Goal: Check status: Check status

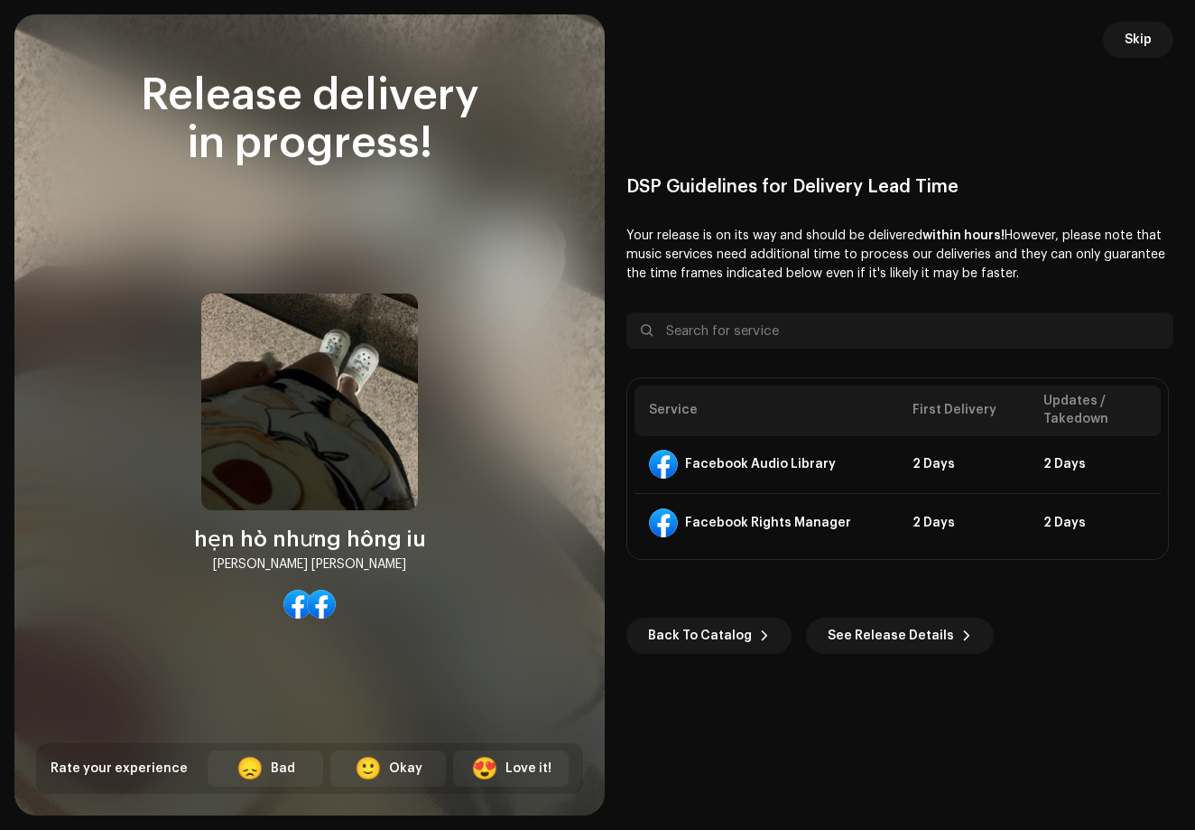
scroll to position [596, 0]
click at [840, 645] on span "See Release Details" at bounding box center [891, 636] width 126 height 36
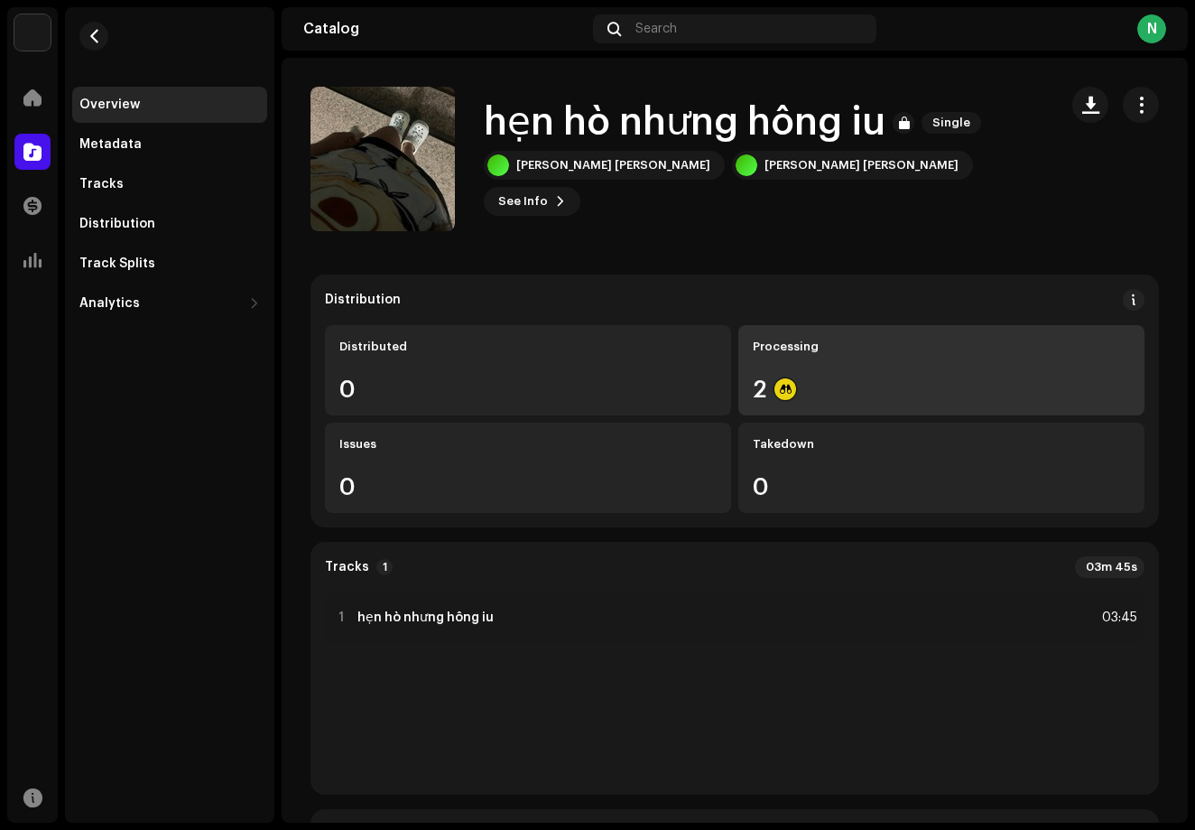
click at [841, 376] on div "Processing 2" at bounding box center [942, 370] width 406 height 90
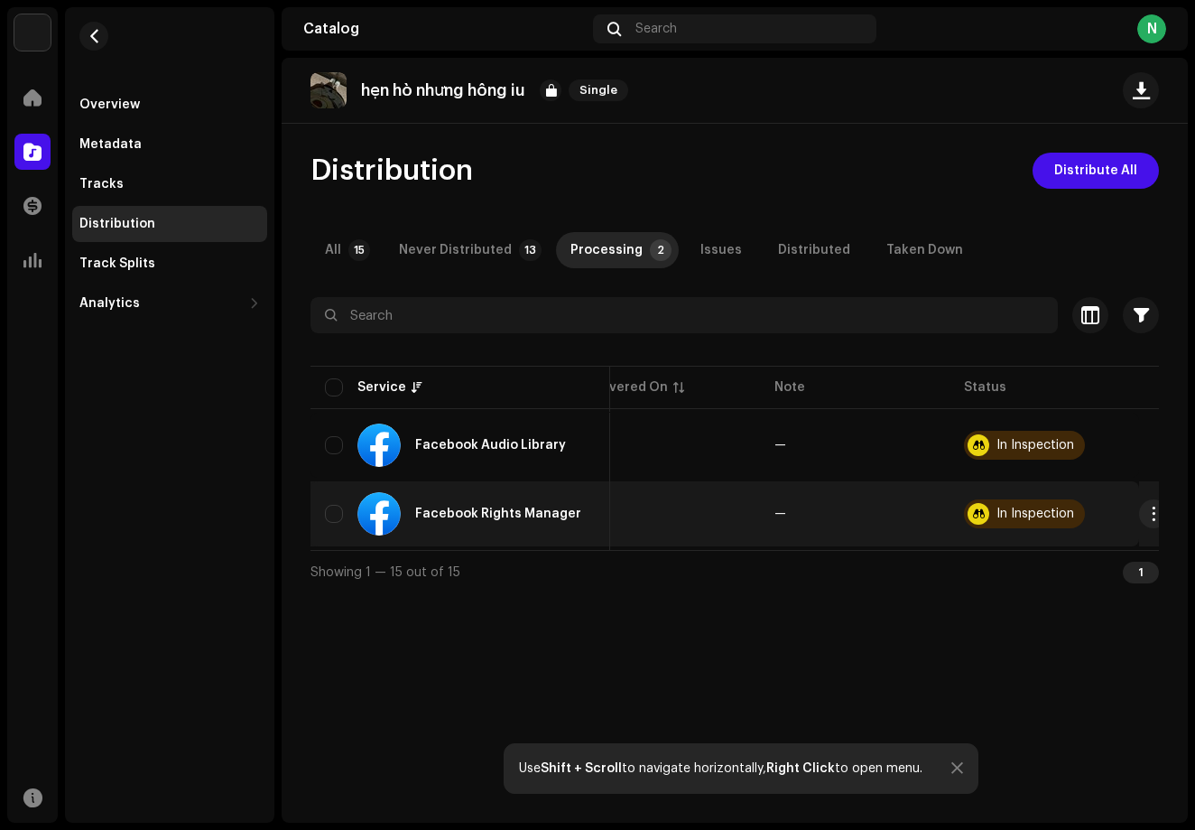
scroll to position [0, 228]
click at [995, 528] on td "In Inspection" at bounding box center [1046, 513] width 190 height 65
click at [1147, 524] on button "button" at bounding box center [1154, 513] width 29 height 29
click at [1096, 557] on div "Distribute" at bounding box center [1060, 554] width 168 height 14
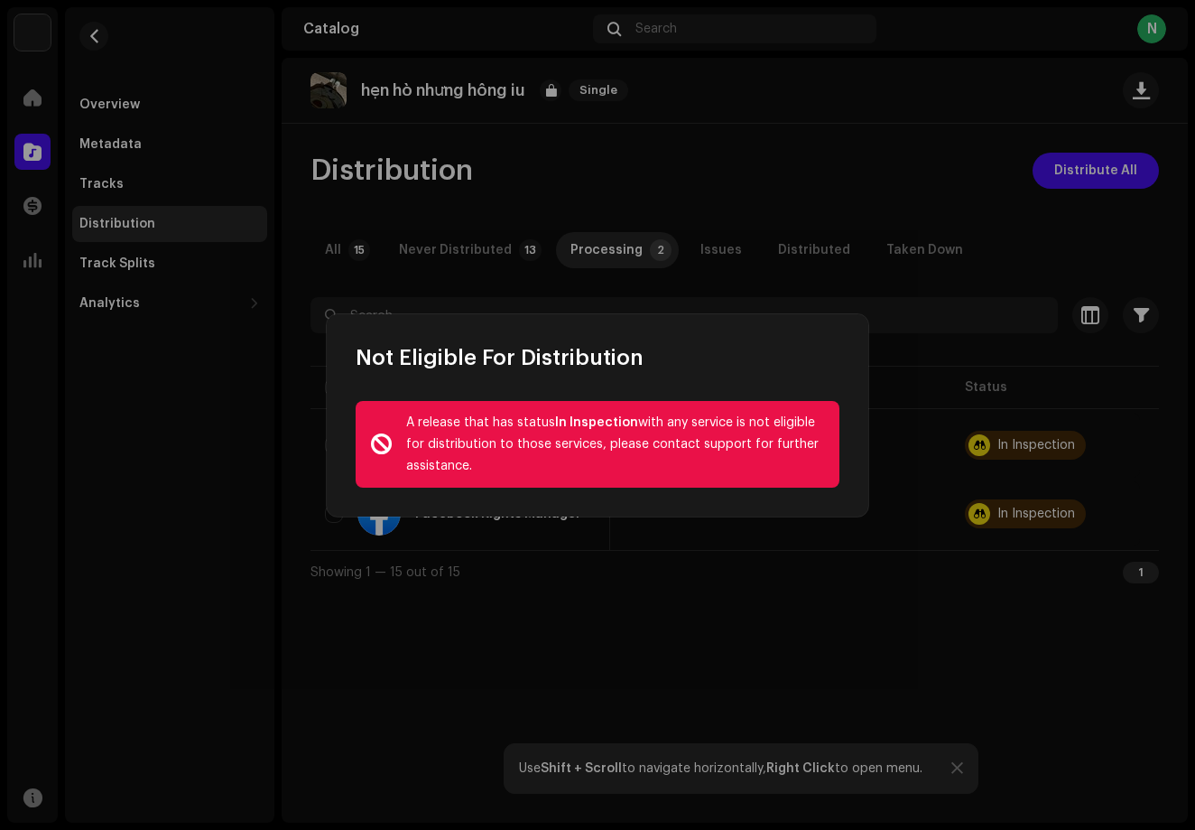
click at [775, 412] on div "A release that has status In Inspection with any service is not eligible for di…" at bounding box center [615, 444] width 419 height 65
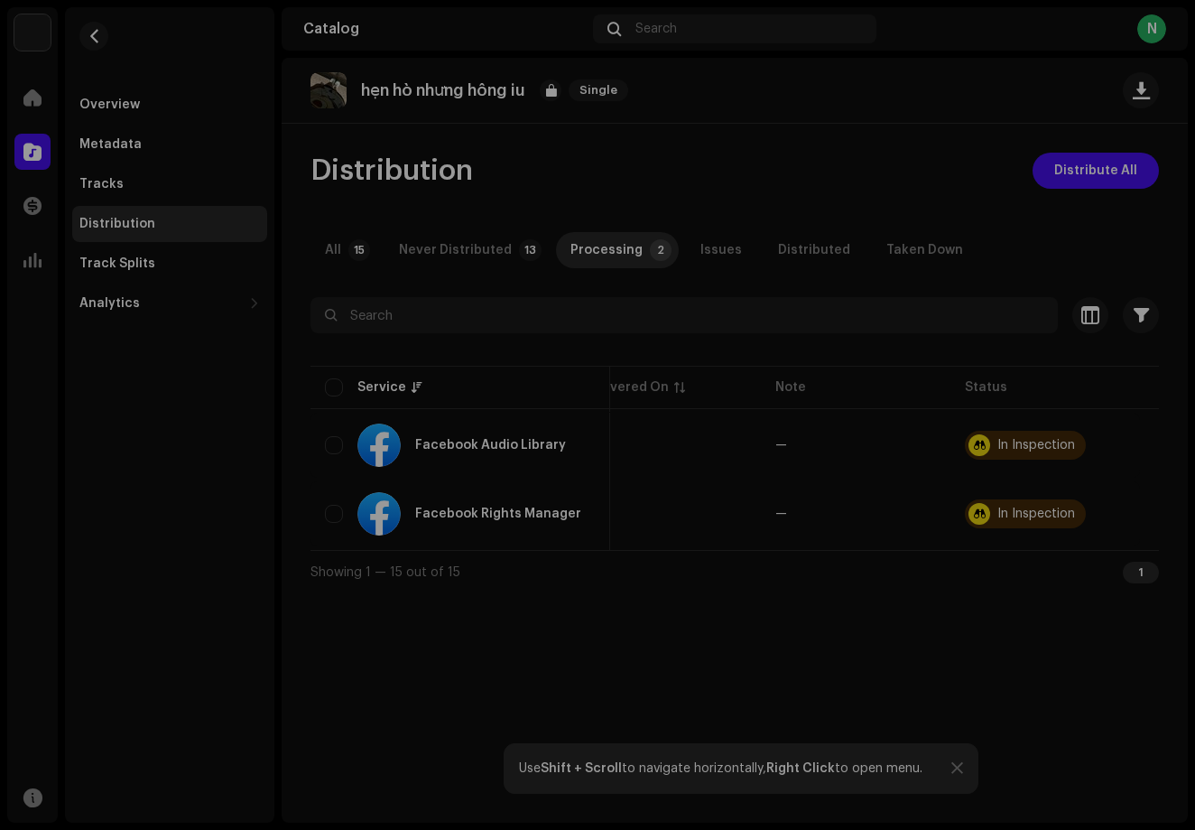
click at [918, 505] on div "Not Eligible For Distribution A release that has status In Inspection with any …" at bounding box center [597, 415] width 1195 height 830
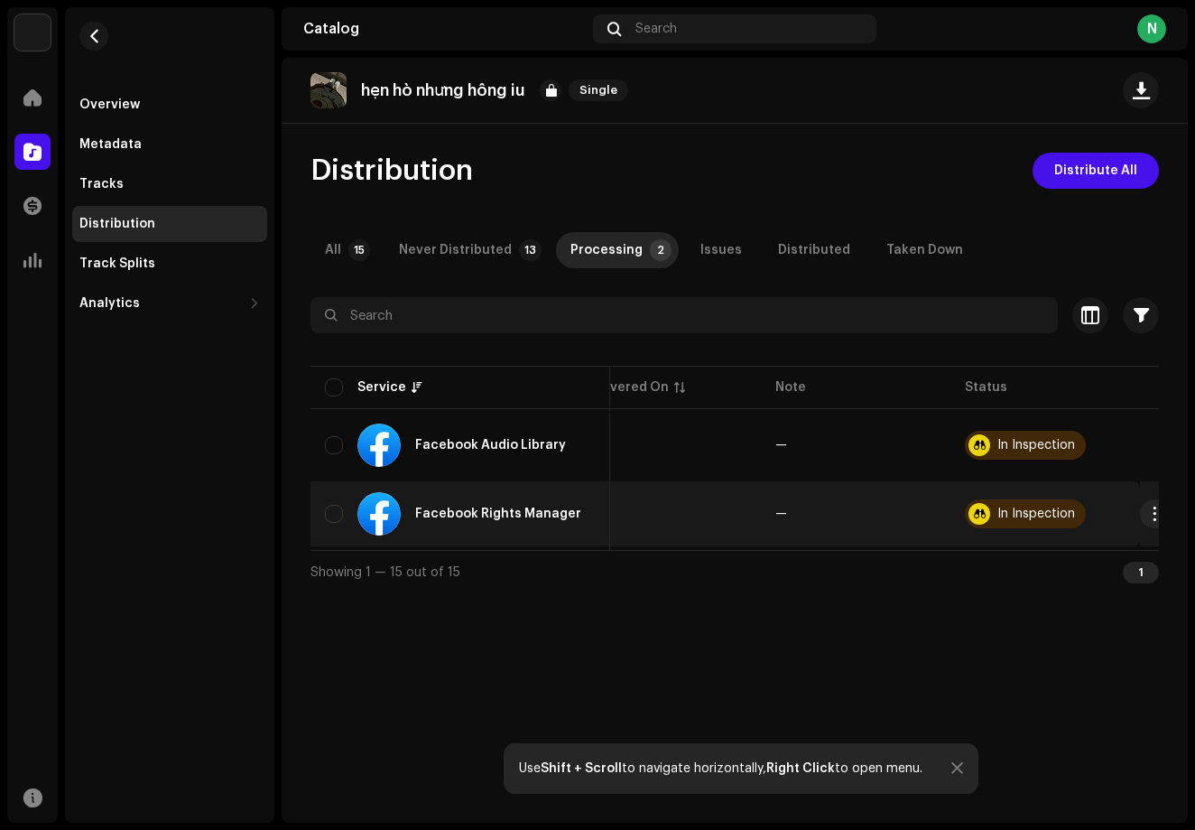
click at [980, 509] on div at bounding box center [980, 514] width 22 height 22
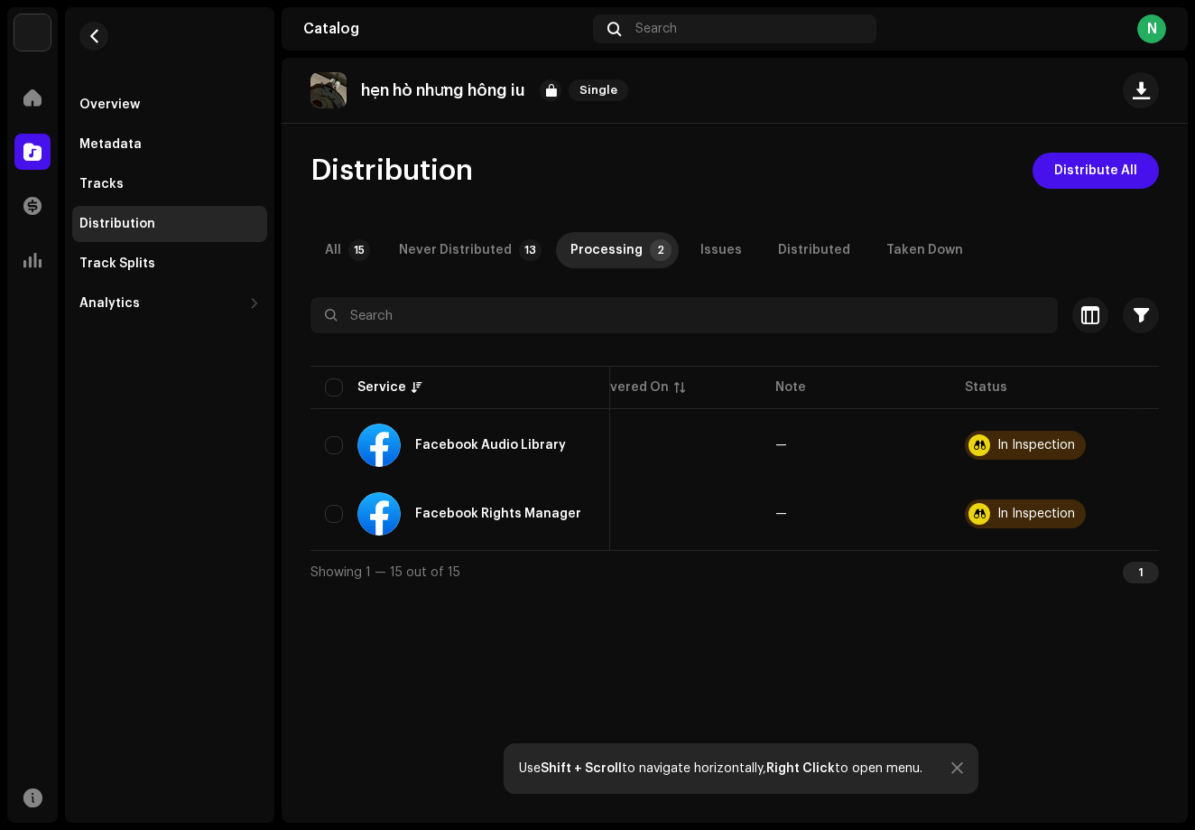
click at [363, 97] on p "hẹn hò nhưng hông iu" at bounding box center [443, 90] width 164 height 19
click at [501, 255] on div "Never Distributed" at bounding box center [455, 250] width 113 height 36
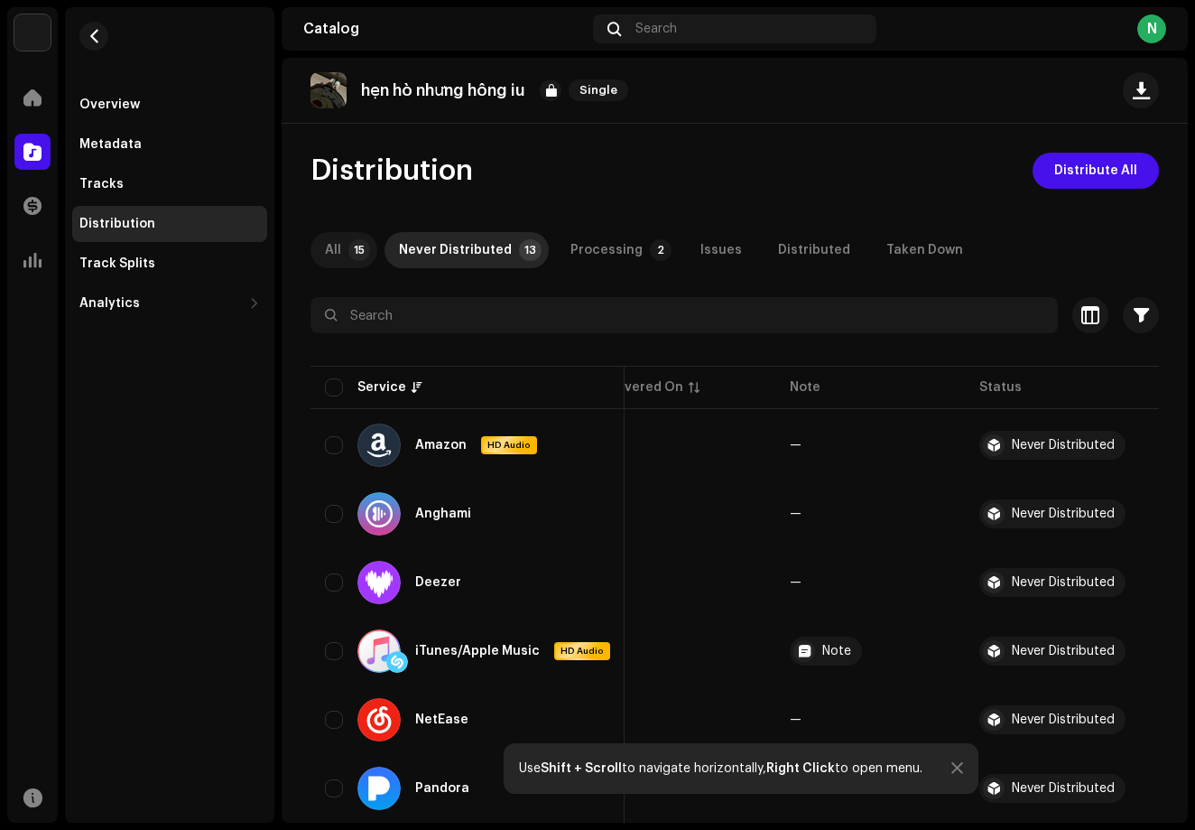
click at [352, 254] on p-badge "15" at bounding box center [359, 250] width 22 height 22
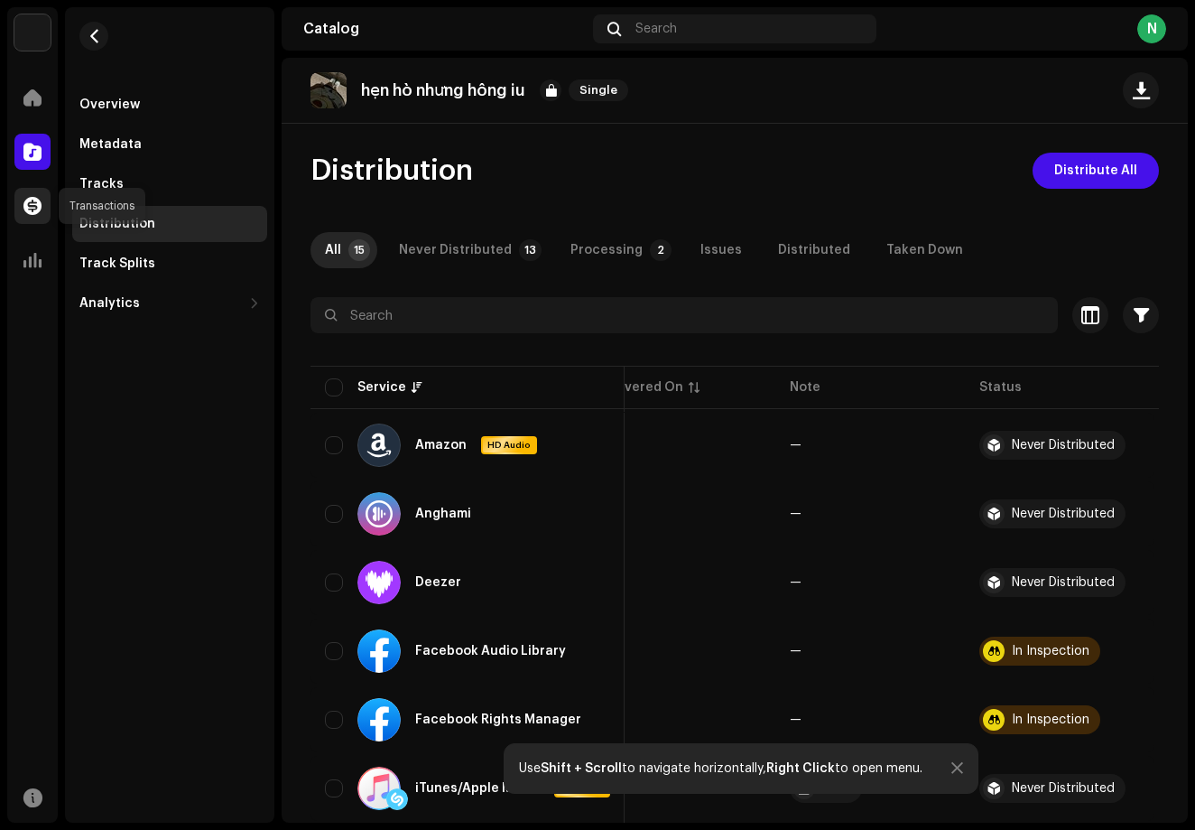
click at [42, 201] on div at bounding box center [32, 206] width 36 height 36
